Goal: Information Seeking & Learning: Learn about a topic

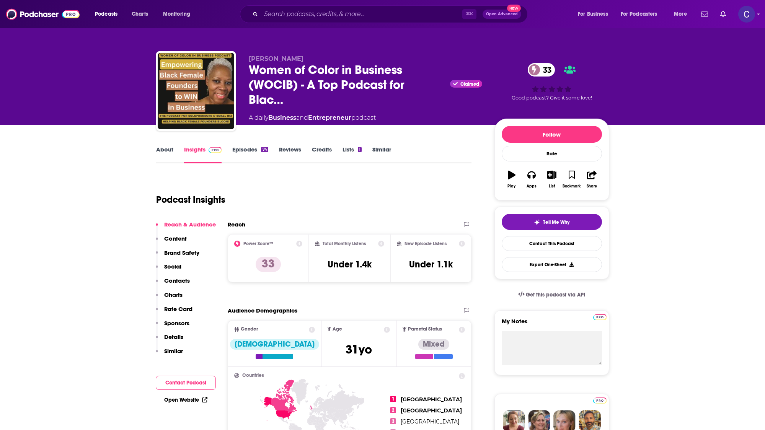
click at [243, 156] on link "Episodes 74" at bounding box center [250, 155] width 36 height 18
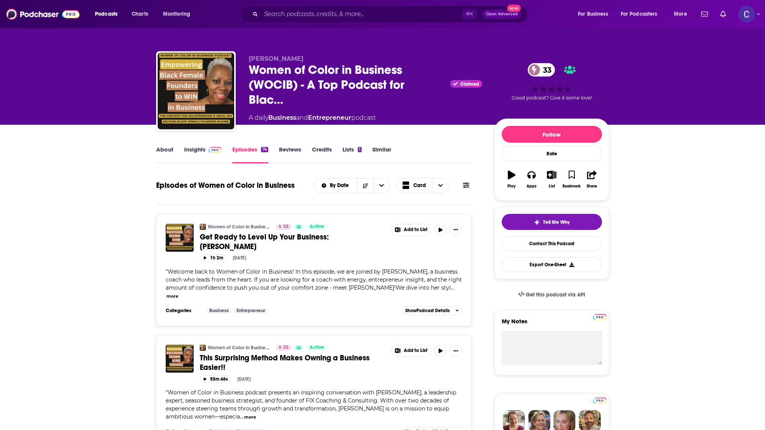
click at [193, 147] on link "Insights" at bounding box center [203, 155] width 38 height 18
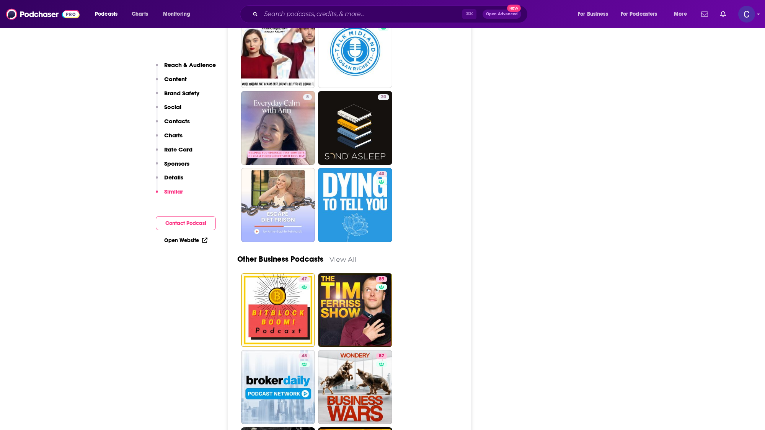
scroll to position [2154, 0]
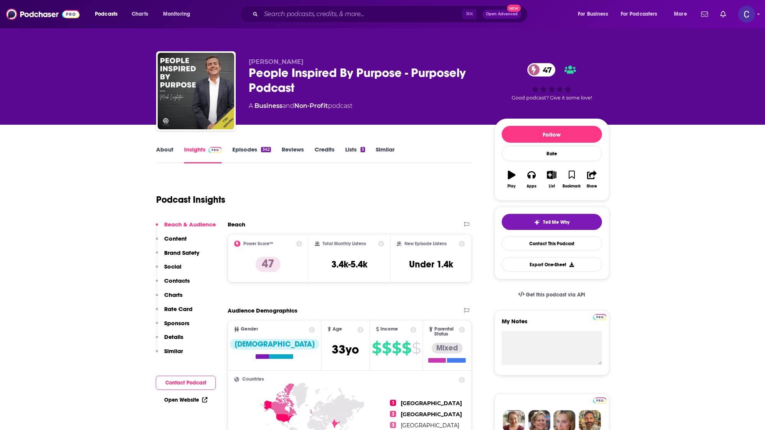
click at [173, 149] on link "About" at bounding box center [164, 155] width 17 height 18
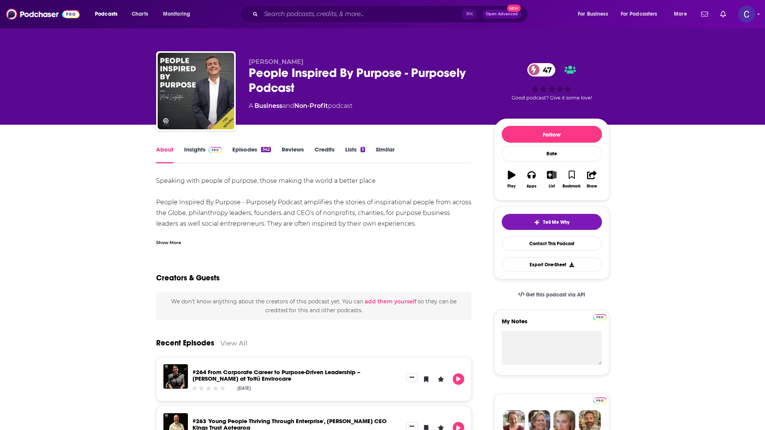
click at [166, 240] on div "Show More" at bounding box center [168, 241] width 25 height 7
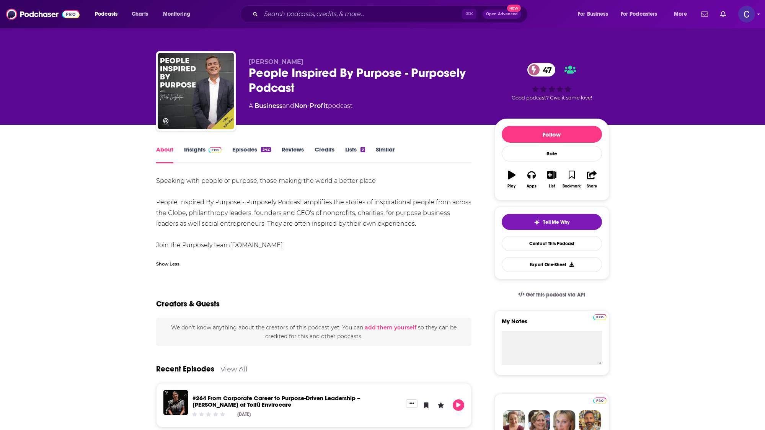
click at [263, 152] on link "Episodes 342" at bounding box center [251, 155] width 38 height 18
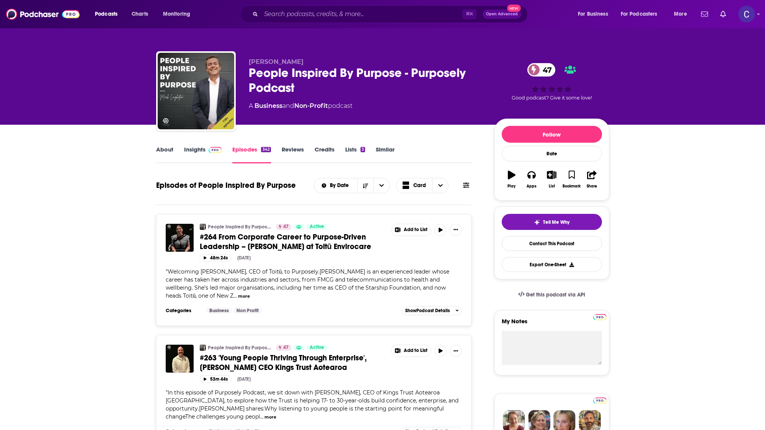
click at [209, 153] on link "Insights" at bounding box center [203, 155] width 38 height 18
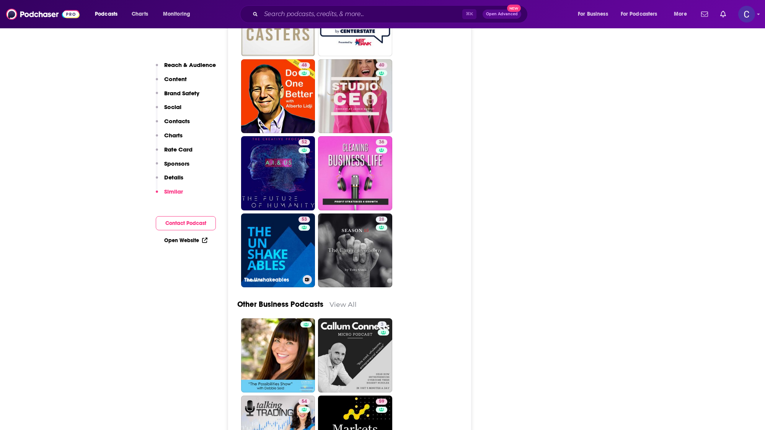
scroll to position [2200, 0]
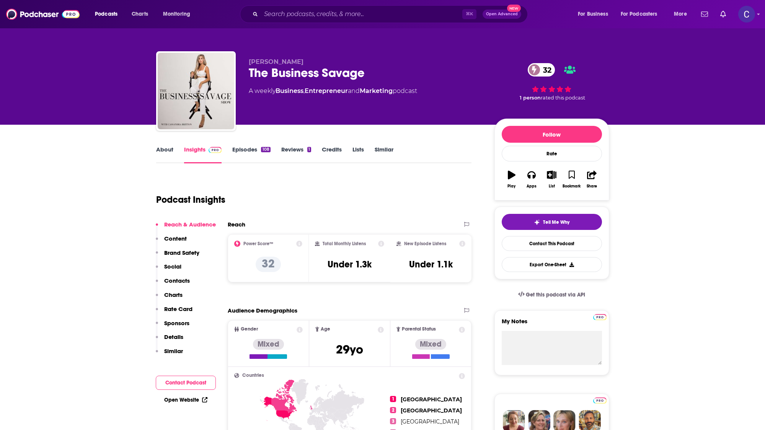
click at [165, 145] on div "About Insights Episodes 108 Reviews 1 Credits Lists Similar" at bounding box center [314, 154] width 316 height 19
click at [163, 148] on link "About" at bounding box center [164, 155] width 17 height 18
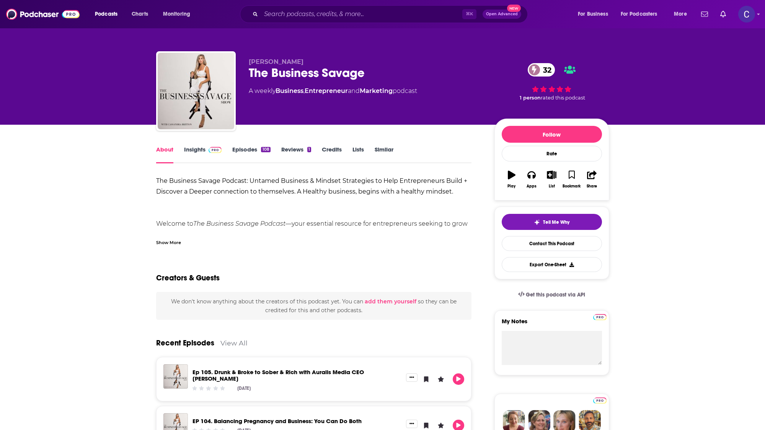
click at [178, 243] on div "Show More" at bounding box center [168, 241] width 25 height 7
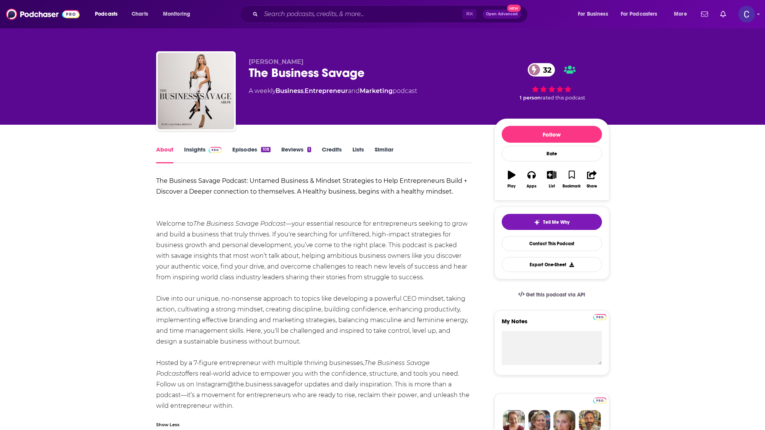
click at [255, 148] on link "Episodes 108" at bounding box center [251, 155] width 38 height 18
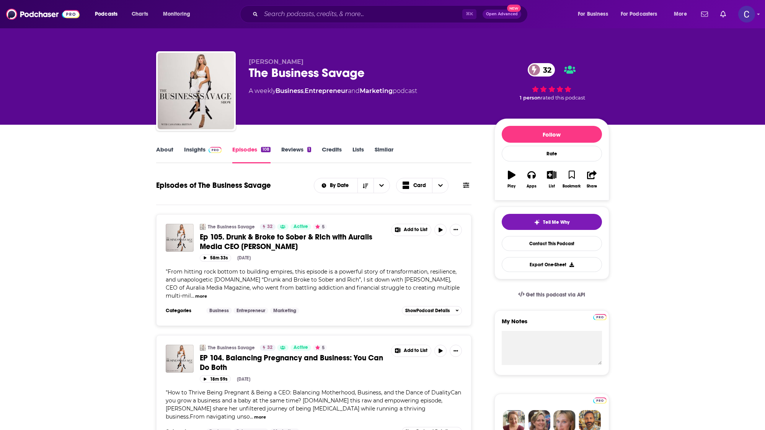
click at [187, 149] on link "Insights" at bounding box center [203, 155] width 38 height 18
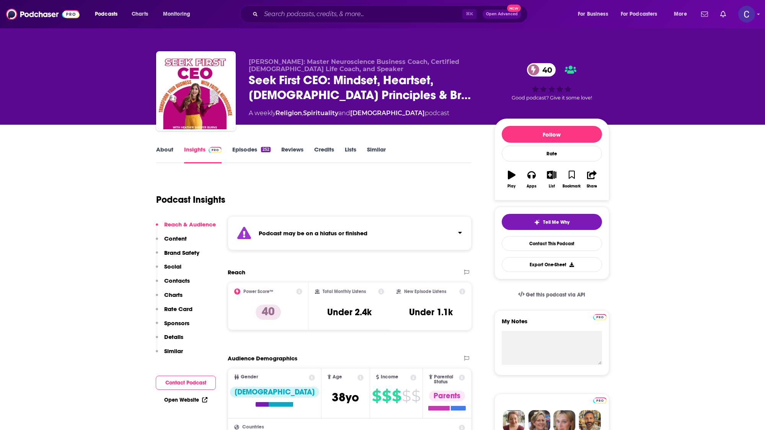
click at [237, 156] on link "Episodes 252" at bounding box center [251, 155] width 38 height 18
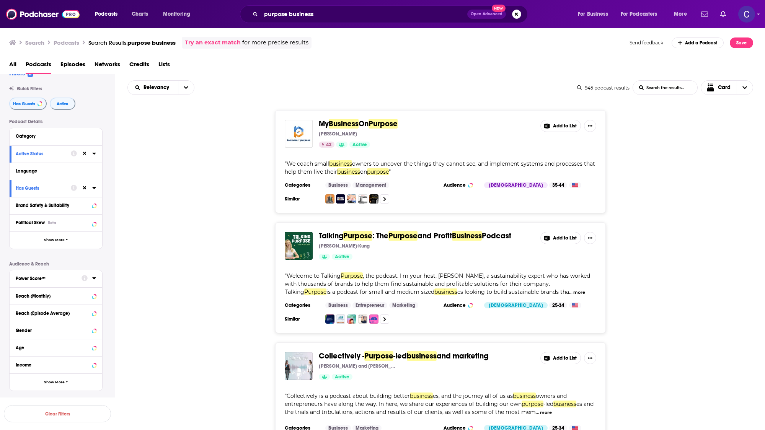
click at [74, 280] on div "Power Score™" at bounding box center [46, 278] width 61 height 5
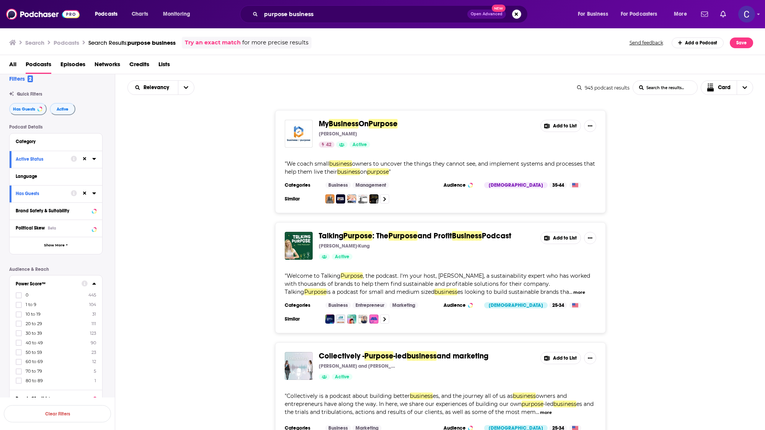
scroll to position [8, 0]
click at [19, 334] on label at bounding box center [19, 331] width 6 height 6
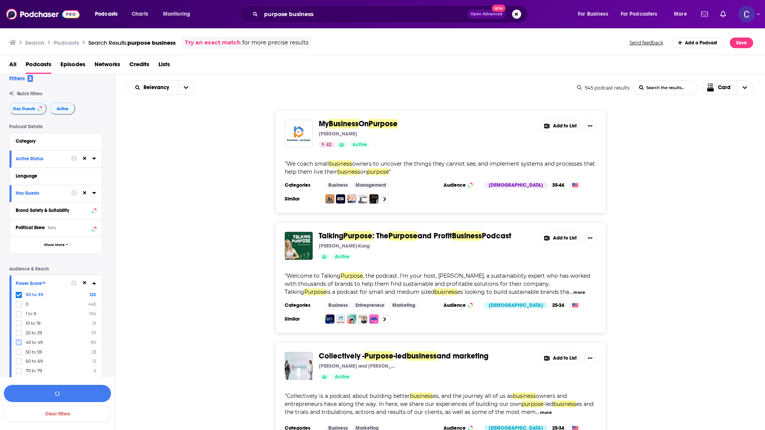
click at [19, 342] on icon at bounding box center [18, 342] width 5 height 5
click at [21, 352] on label at bounding box center [19, 352] width 6 height 6
click at [19, 361] on icon at bounding box center [18, 363] width 5 height 5
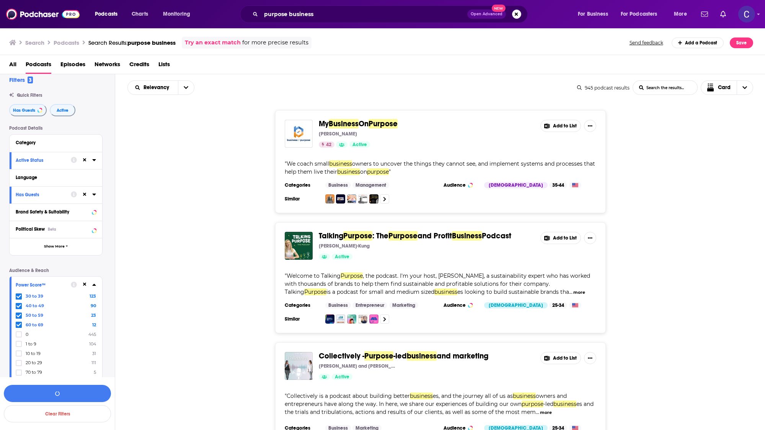
scroll to position [7, 0]
click at [92, 395] on button "View 248 Results" at bounding box center [57, 393] width 107 height 17
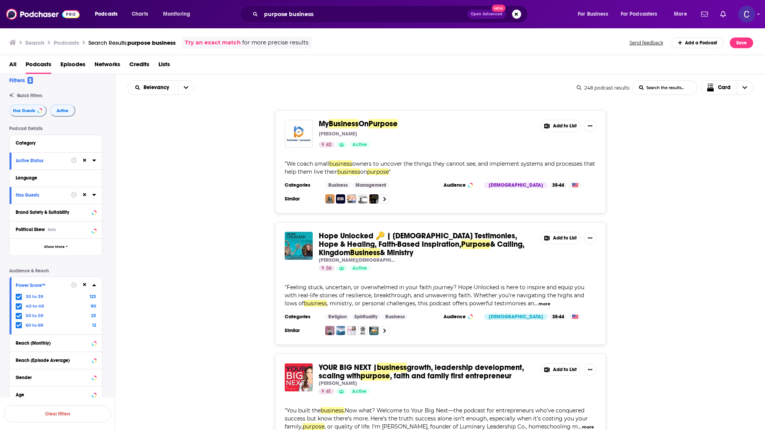
click at [206, 264] on div "Hope Unlocked 🔑 | Christian Testimonies, Hope & Healing, Faith-Based Inspiratio…" at bounding box center [440, 283] width 650 height 122
click at [681, 261] on div "Hope Unlocked 🔑 | Christian Testimonies, Hope & Healing, Faith-Based Inspiratio…" at bounding box center [440, 283] width 650 height 122
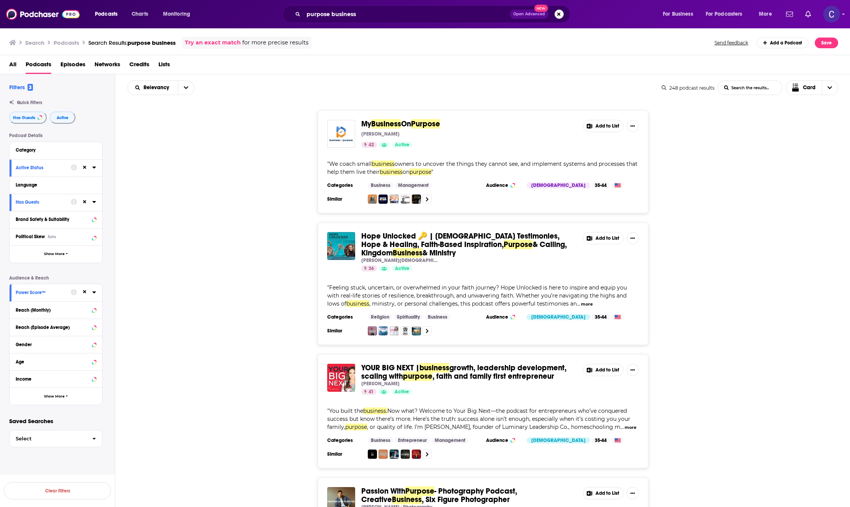
click at [442, 57] on div "All Podcasts Episodes Networks Credits Lists" at bounding box center [425, 64] width 850 height 19
click at [442, 56] on div "All Podcasts Episodes Networks Credits Lists" at bounding box center [425, 64] width 850 height 19
click at [183, 91] on button "open menu" at bounding box center [186, 88] width 16 height 14
click at [166, 151] on span "Power Score" at bounding box center [165, 153] width 45 height 4
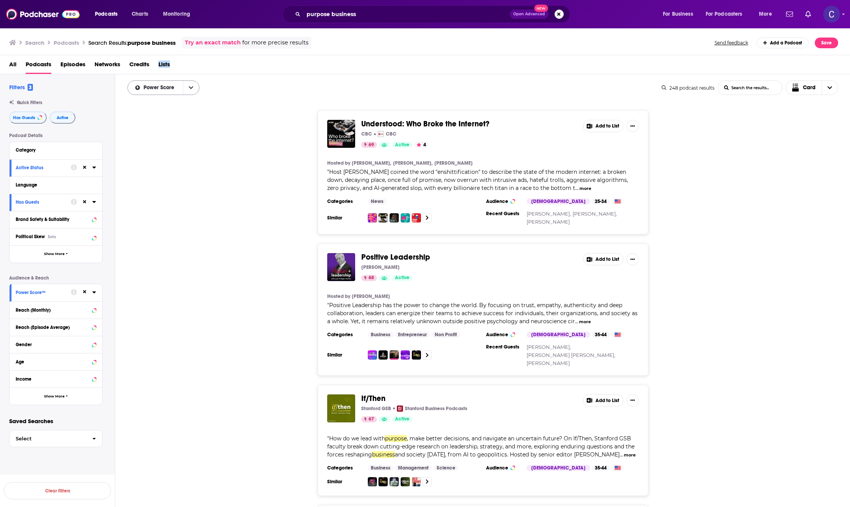
click at [190, 88] on icon "open menu" at bounding box center [191, 87] width 5 height 3
click at [190, 88] on icon "close menu" at bounding box center [191, 87] width 5 height 5
